Goal: Obtain resource: Download file/media

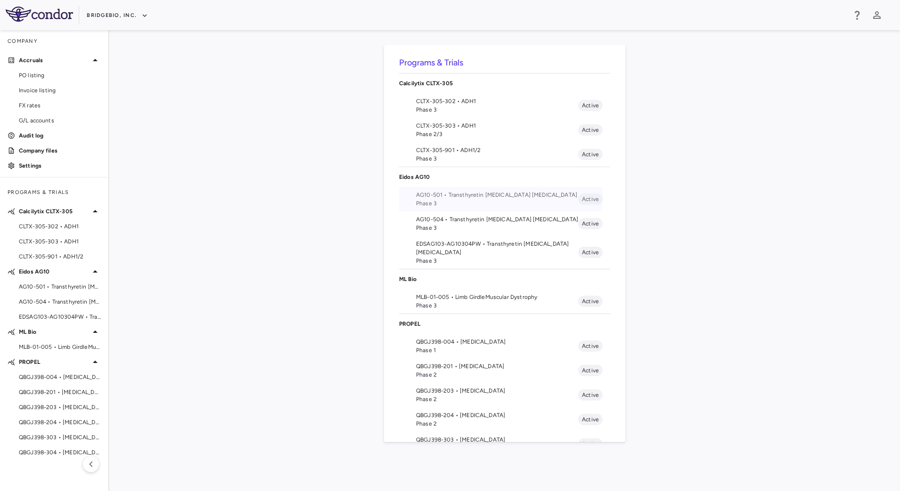
click at [474, 197] on span "AG10-501 • Transthyretin [MEDICAL_DATA] [MEDICAL_DATA]" at bounding box center [497, 195] width 162 height 8
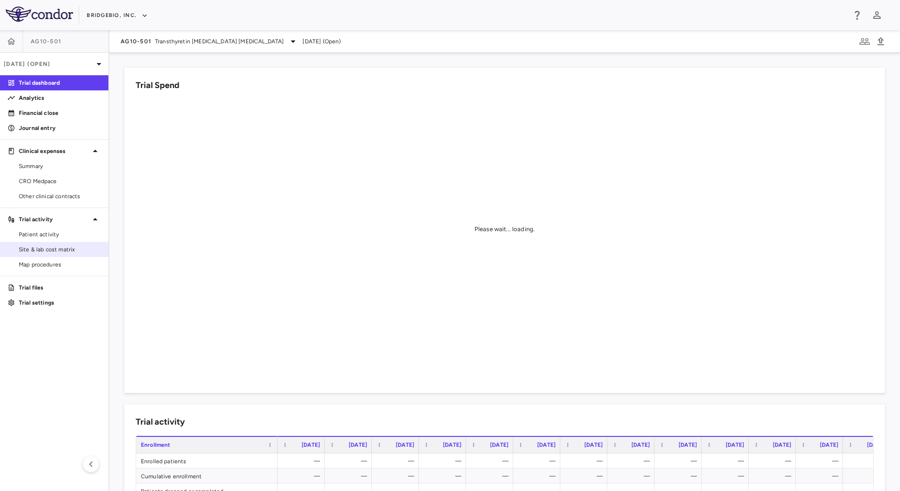
click at [52, 246] on span "Site & lab cost matrix" at bounding box center [60, 249] width 82 height 8
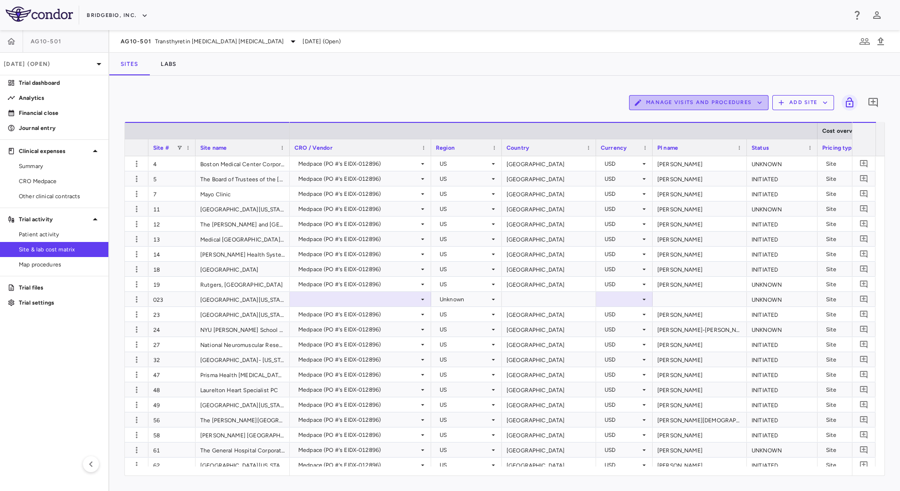
click at [715, 103] on button "Manage Visits and Procedures" at bounding box center [698, 102] width 139 height 15
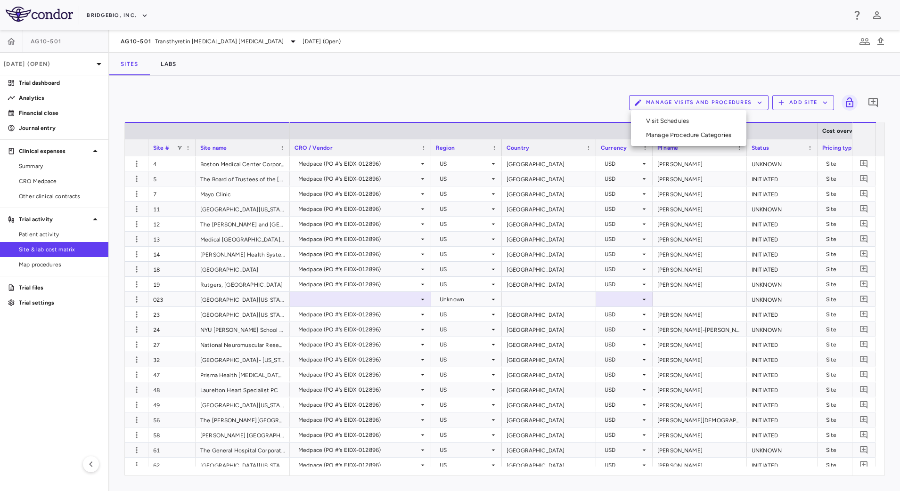
click at [698, 124] on li "Visit Schedules" at bounding box center [688, 121] width 100 height 14
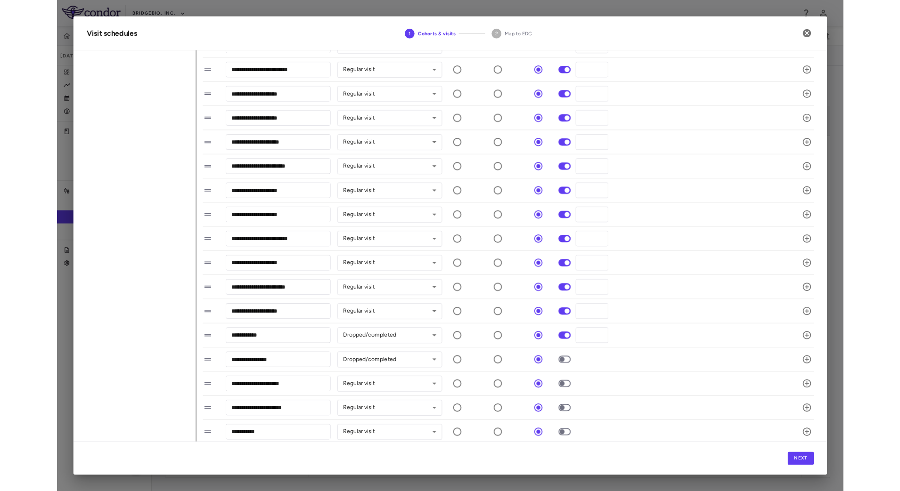
scroll to position [806, 0]
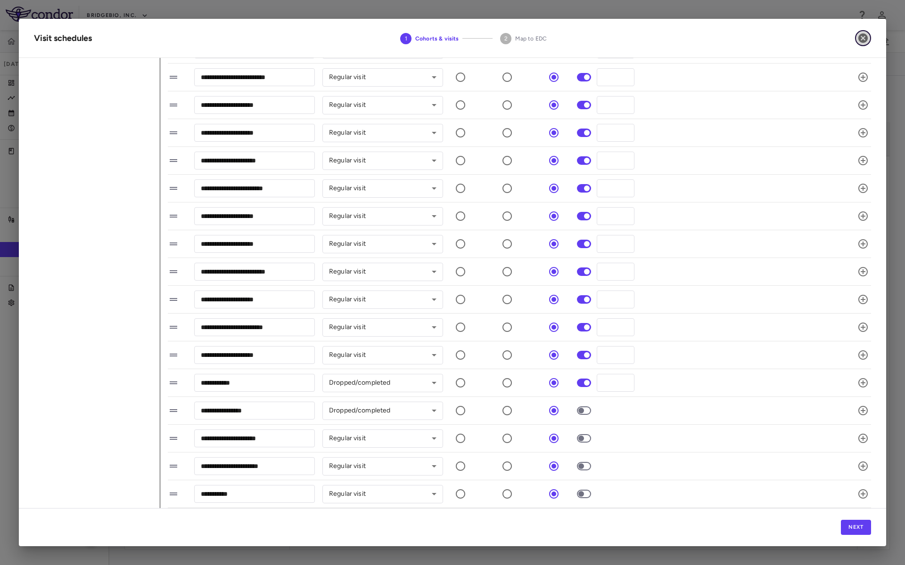
click at [863, 41] on icon "button" at bounding box center [862, 37] width 9 height 9
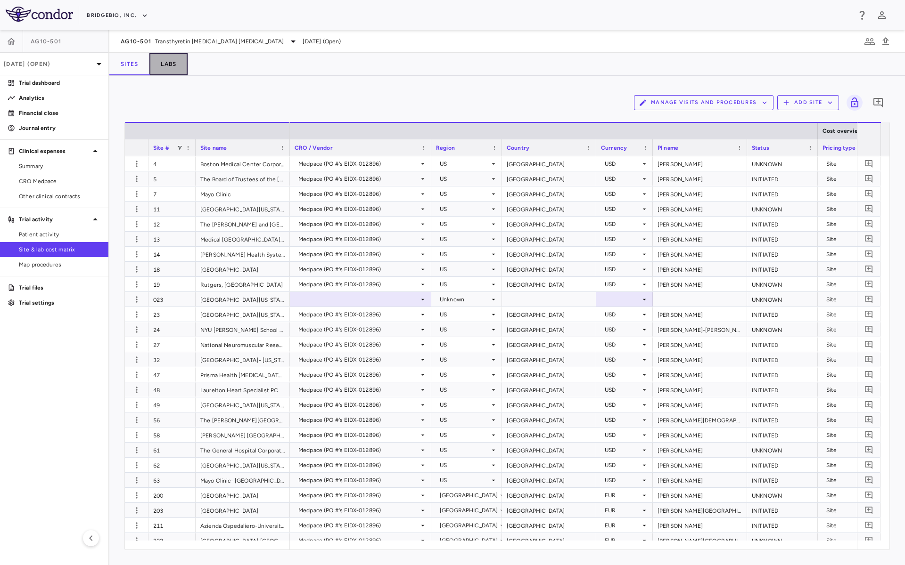
click at [166, 68] on button "Labs" at bounding box center [168, 64] width 38 height 23
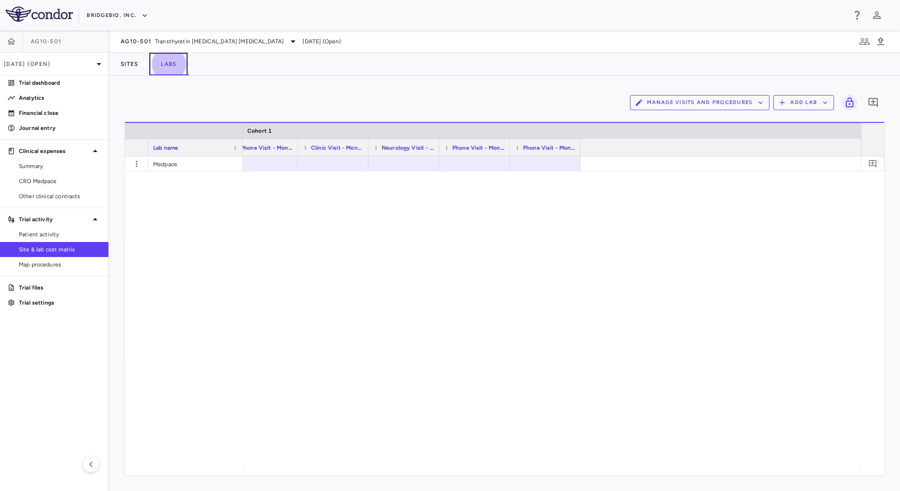
scroll to position [0, 1009]
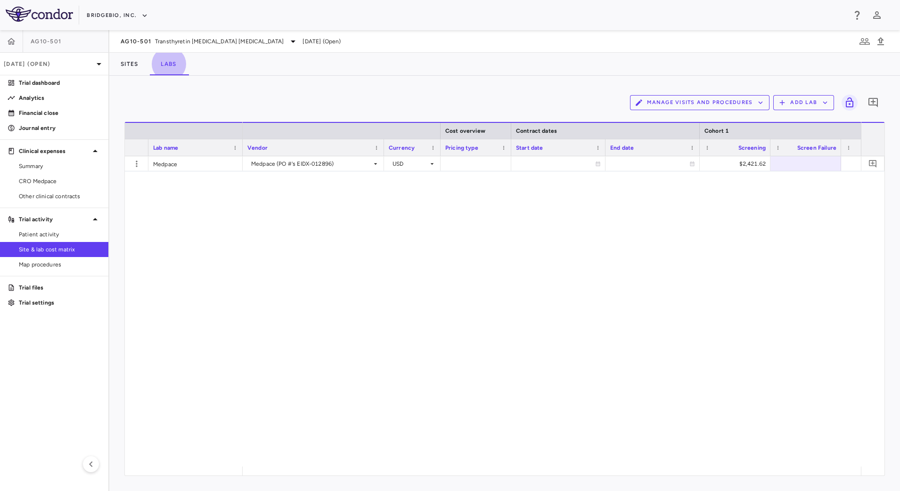
click at [315, 84] on div "Manage Visits and Procedures Add Lab 0 Drag here to set row groups Drag here to…" at bounding box center [504, 284] width 791 height 416
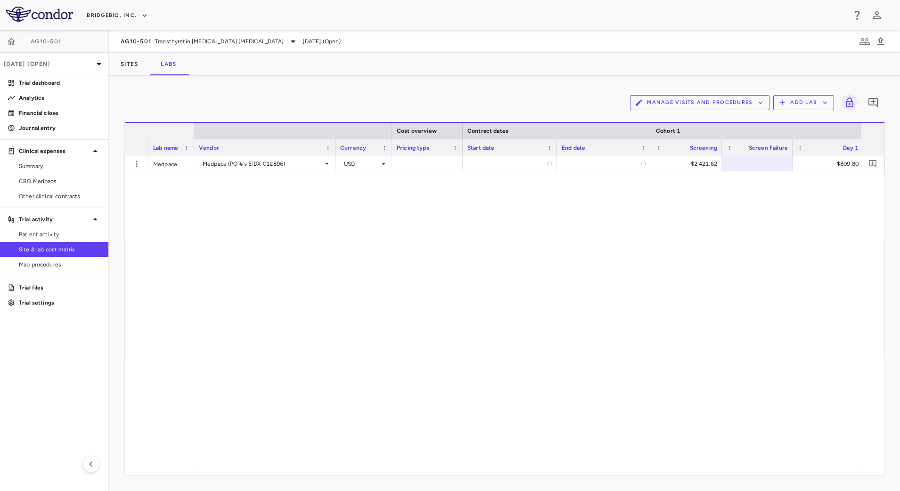
drag, startPoint x: 241, startPoint y: 138, endPoint x: 192, endPoint y: 138, distance: 48.5
click at [192, 138] on div at bounding box center [194, 131] width 4 height 16
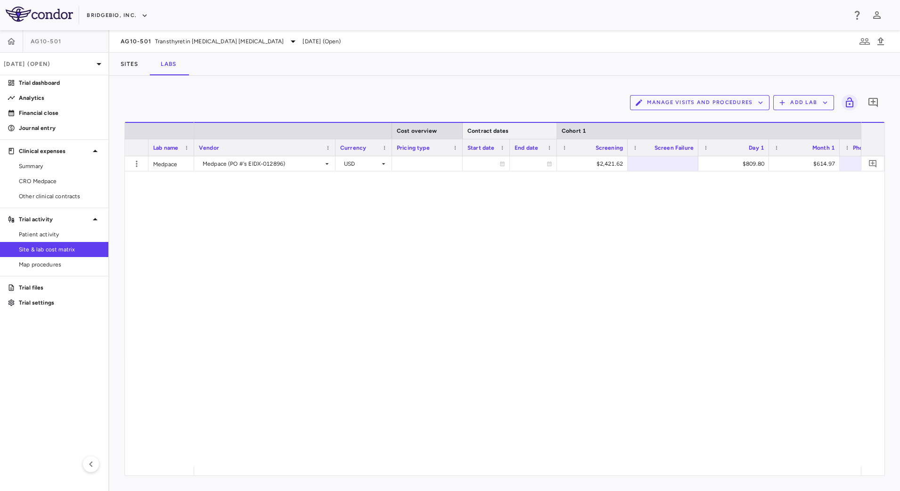
drag, startPoint x: 650, startPoint y: 130, endPoint x: 556, endPoint y: 126, distance: 94.3
click at [556, 126] on div at bounding box center [557, 131] width 4 height 16
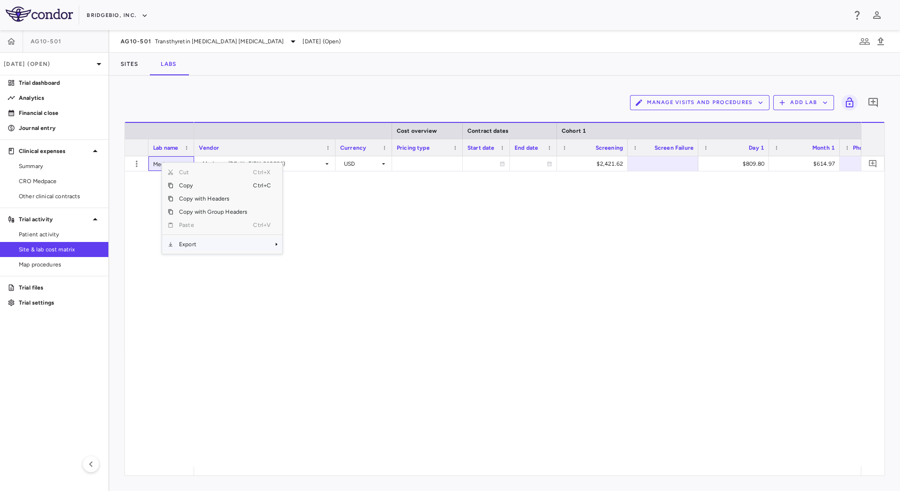
click at [204, 241] on span "Export" at bounding box center [213, 244] width 80 height 13
click at [317, 247] on span "CSV Export" at bounding box center [314, 247] width 44 height 13
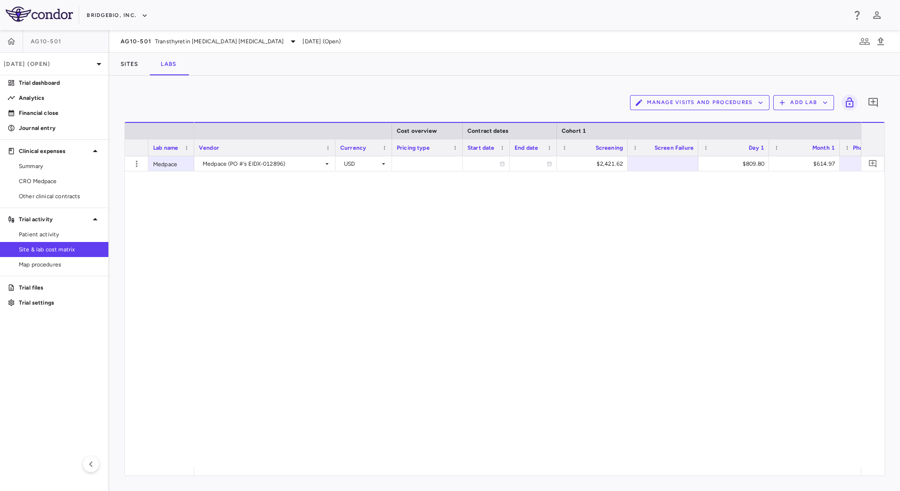
click at [321, 461] on div "Medpace (PO #'s EIDX-012896) USD $2,421.62 $809.80 $614.97 $712.08" at bounding box center [527, 311] width 667 height 310
click at [130, 67] on button "Sites" at bounding box center [129, 64] width 40 height 23
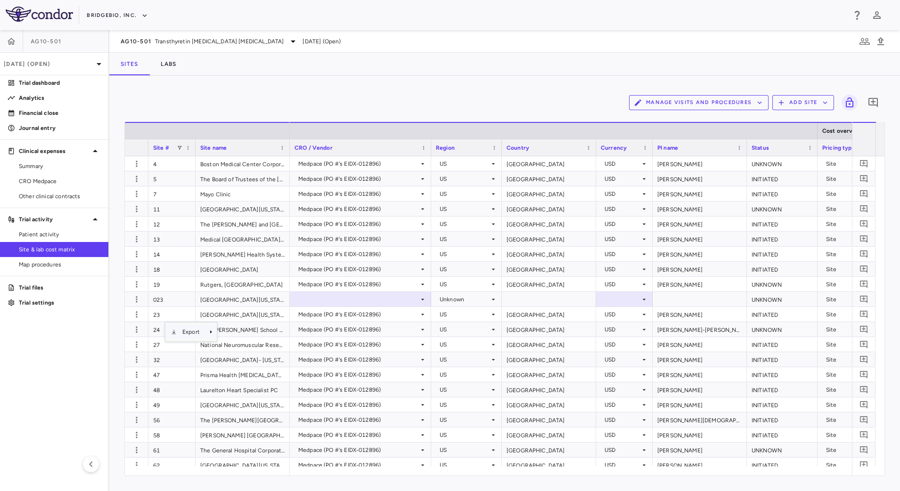
click at [198, 331] on span "Export" at bounding box center [191, 332] width 29 height 13
click at [247, 332] on span "CSV Export" at bounding box center [249, 335] width 44 height 13
click at [485, 93] on div "Manage Visits and Procedures Add Site 0" at bounding box center [504, 103] width 760 height 24
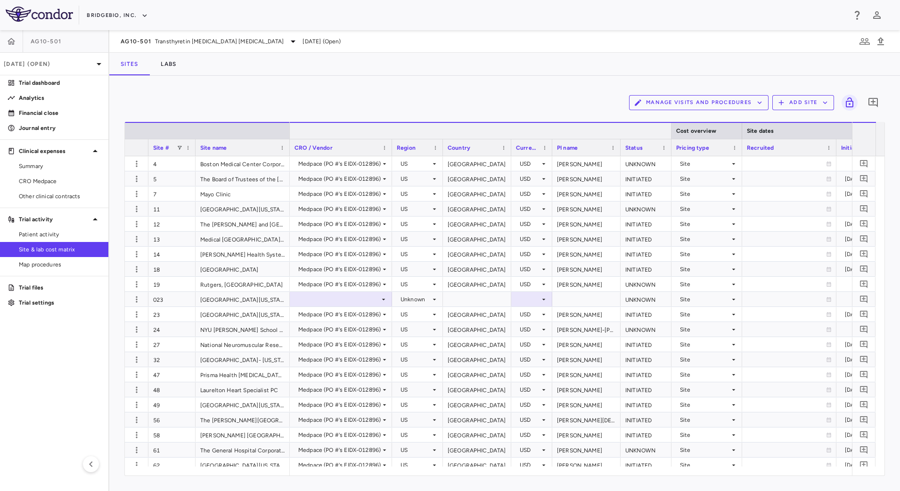
drag, startPoint x: 817, startPoint y: 132, endPoint x: 671, endPoint y: 141, distance: 146.3
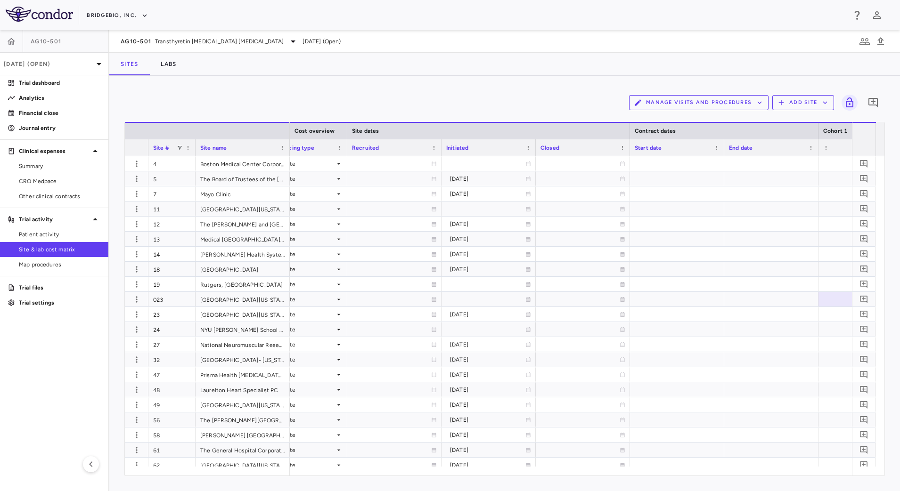
scroll to position [0, 449]
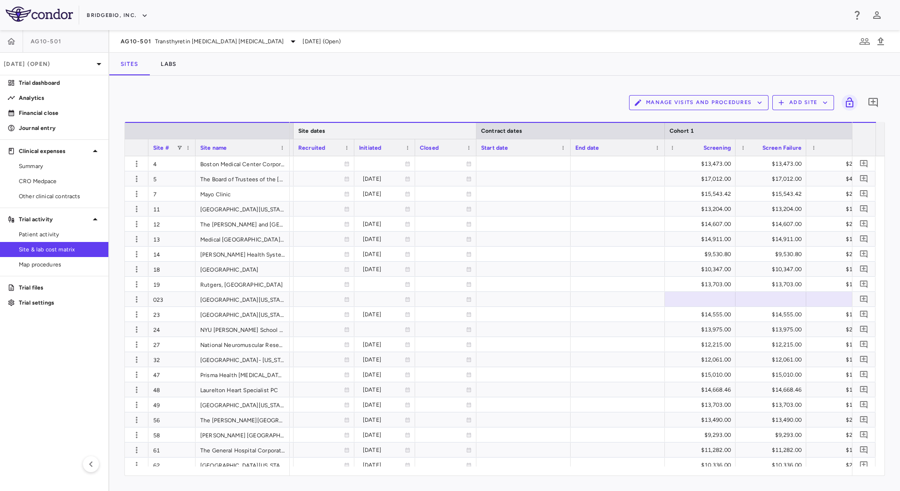
drag, startPoint x: 574, startPoint y: 128, endPoint x: 457, endPoint y: 134, distance: 116.5
click at [474, 129] on div at bounding box center [476, 131] width 4 height 16
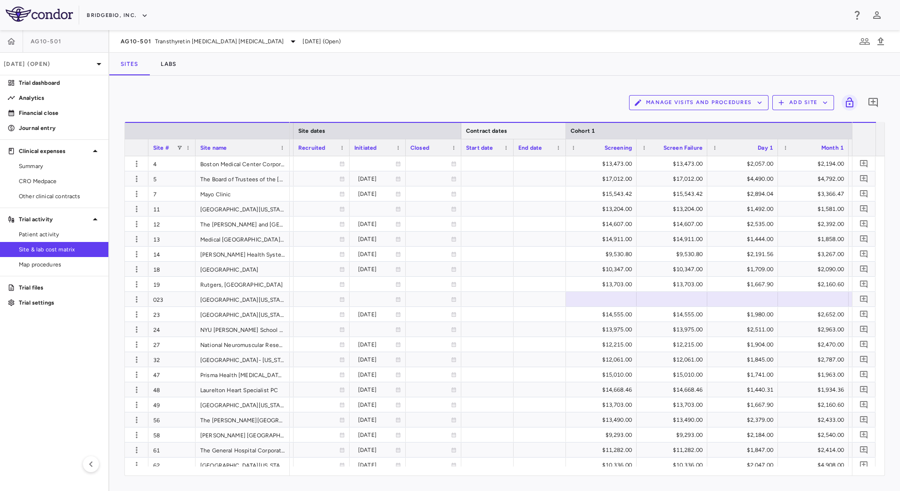
drag, startPoint x: 649, startPoint y: 127, endPoint x: 565, endPoint y: 123, distance: 83.9
click at [565, 123] on div at bounding box center [565, 131] width 4 height 16
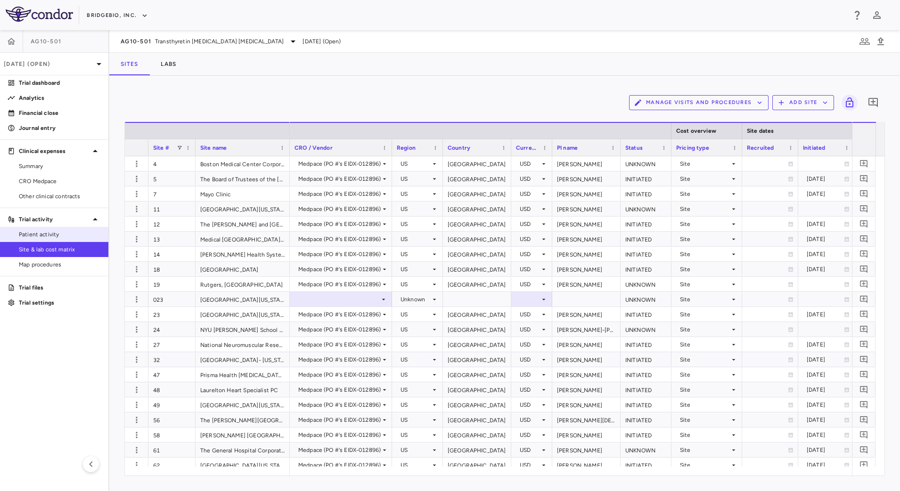
drag, startPoint x: 67, startPoint y: 237, endPoint x: 104, endPoint y: 237, distance: 37.2
click at [67, 237] on span "Patient activity" at bounding box center [60, 234] width 82 height 8
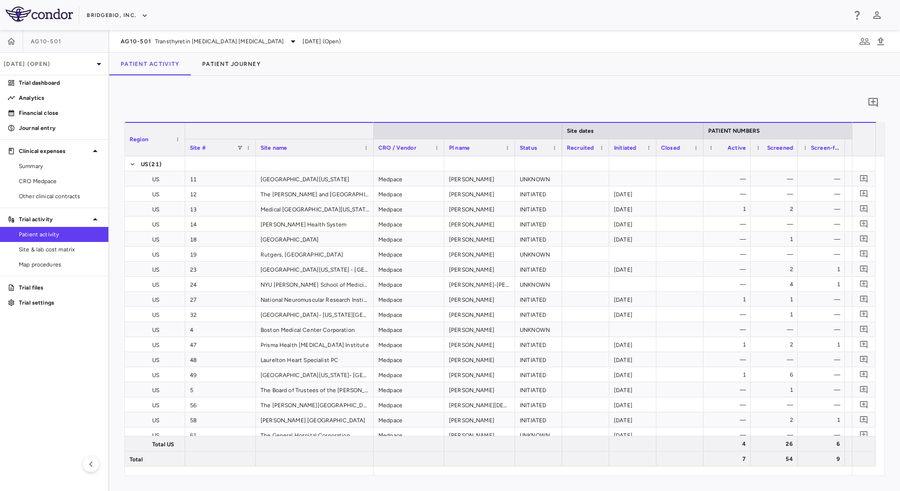
drag, startPoint x: 219, startPoint y: 127, endPoint x: 185, endPoint y: 129, distance: 34.0
click at [185, 129] on div at bounding box center [185, 139] width 4 height 33
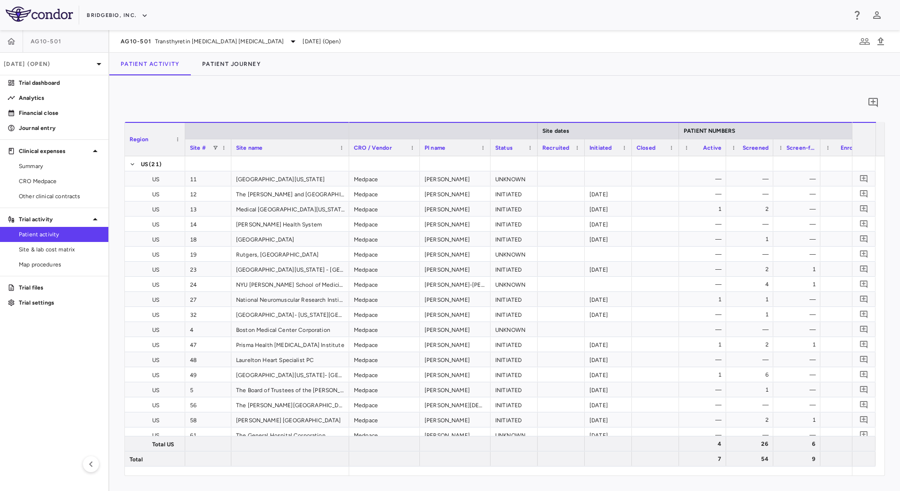
drag, startPoint x: 255, startPoint y: 142, endPoint x: 231, endPoint y: 140, distance: 24.6
click at [231, 140] on div at bounding box center [231, 147] width 4 height 16
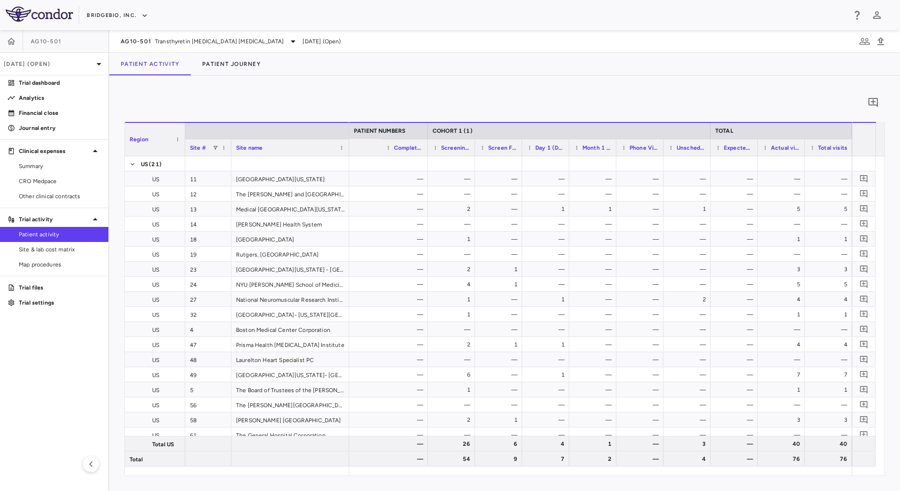
scroll to position [0, 862]
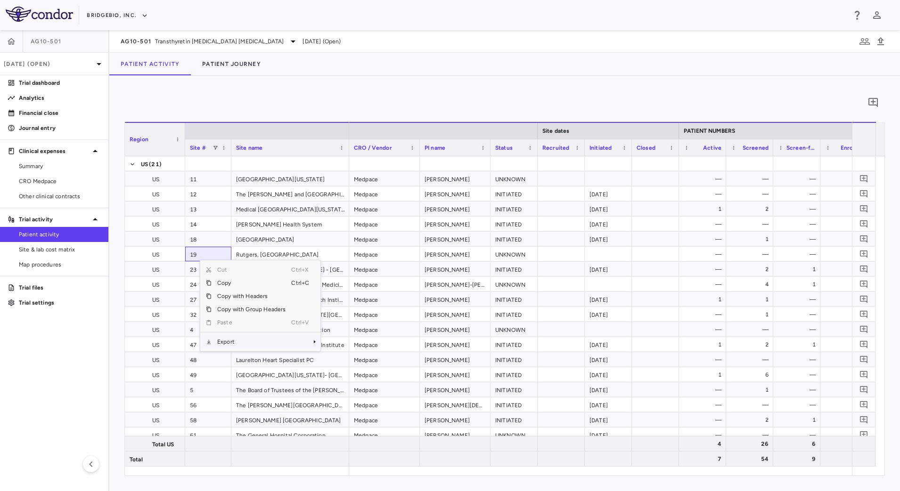
click at [265, 343] on span "Export" at bounding box center [252, 341] width 80 height 13
click at [352, 345] on span "CSV Export" at bounding box center [352, 345] width 44 height 13
